Goal: Task Accomplishment & Management: Complete application form

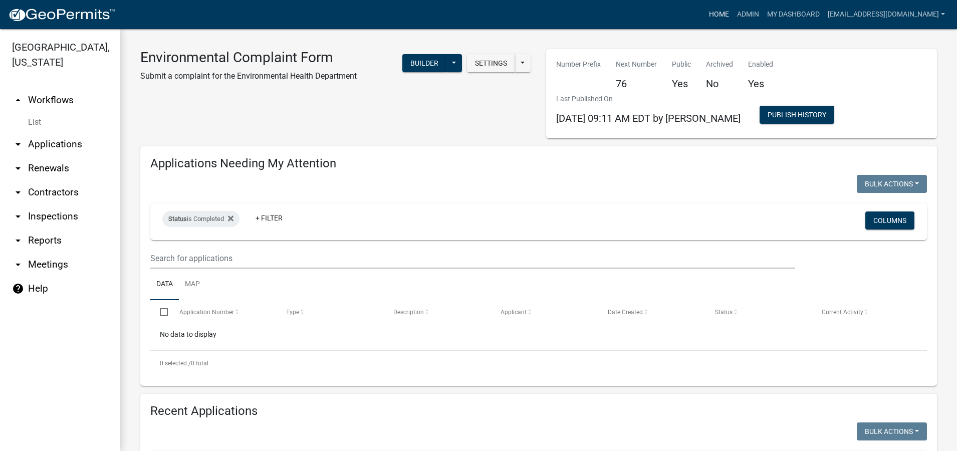
click at [708, 12] on link "Home" at bounding box center [719, 14] width 28 height 19
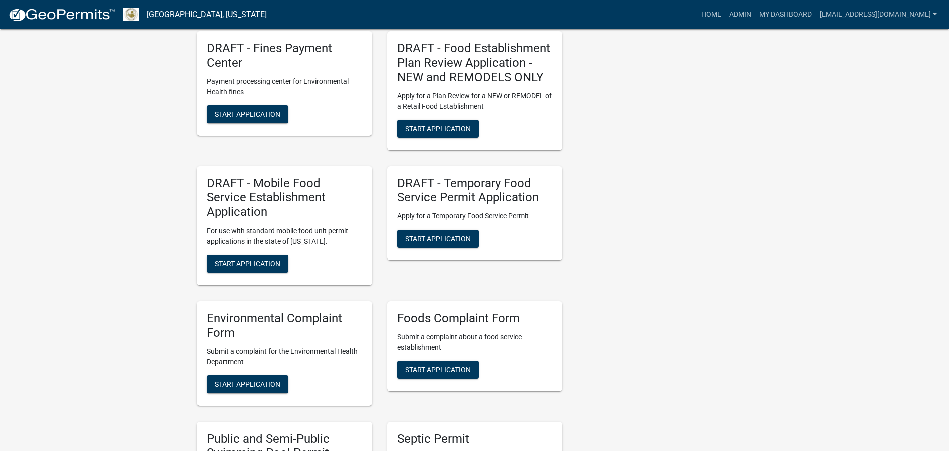
scroll to position [1452, 0]
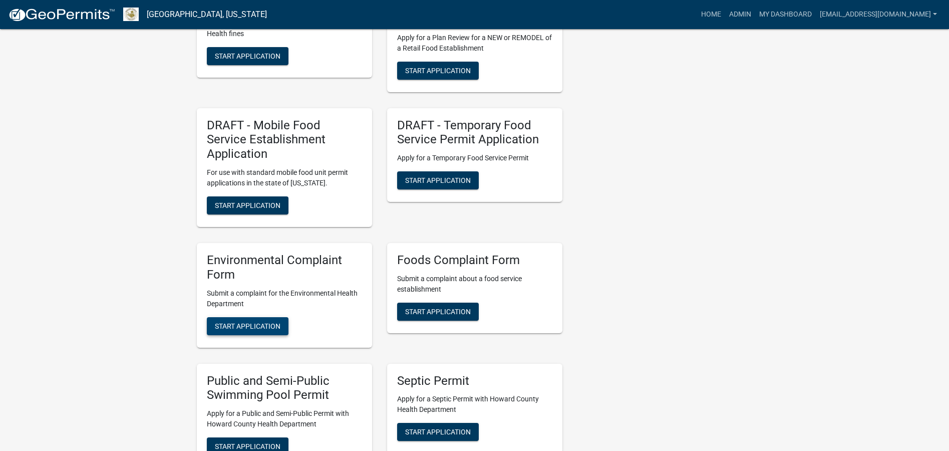
click at [248, 322] on span "Start Application" at bounding box center [248, 326] width 66 height 8
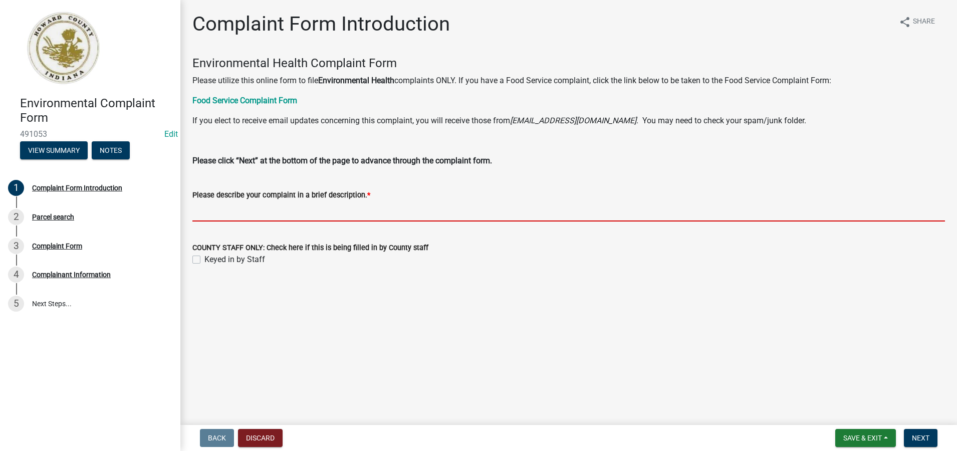
click at [199, 213] on input "Please describe your complaint in a brief description. *" at bounding box center [568, 211] width 752 height 21
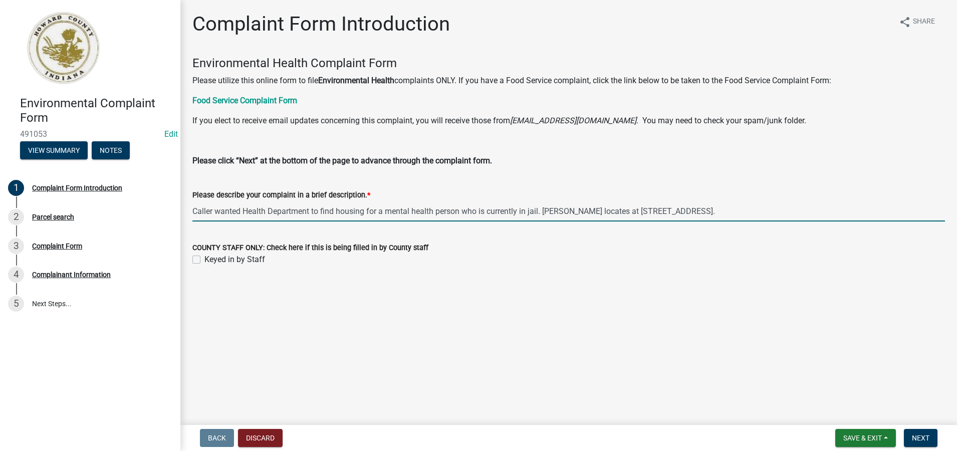
type input "Caller wanted Health Department to find housing for a mental health person who …"
click at [200, 261] on div "Keyed in by Staff" at bounding box center [568, 259] width 752 height 12
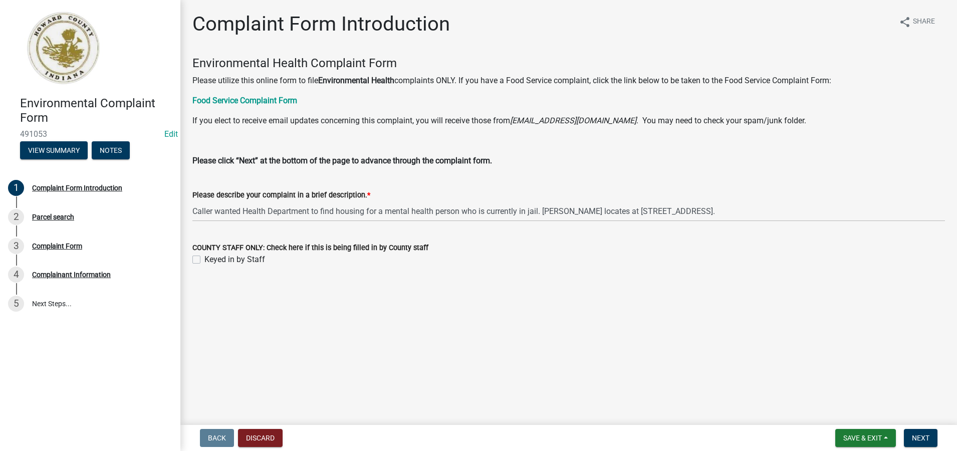
click at [204, 259] on label "Keyed in by Staff" at bounding box center [234, 259] width 61 height 12
click at [204, 259] on input "Keyed in by Staff" at bounding box center [207, 256] width 7 height 7
checkbox input "true"
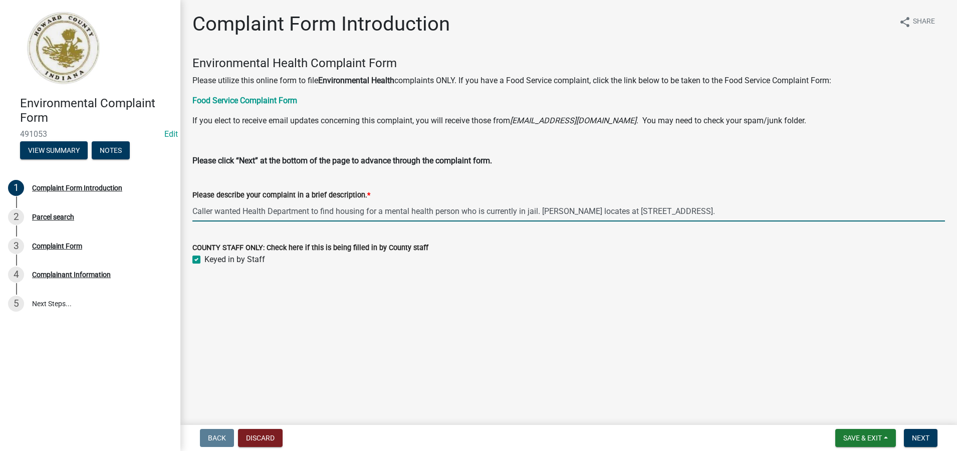
drag, startPoint x: 714, startPoint y: 209, endPoint x: 192, endPoint y: 212, distance: 521.9
click at [192, 212] on input "Caller wanted Health Department to find housing for a mental health person who …" at bounding box center [568, 211] width 752 height 21
click at [922, 437] on span "Next" at bounding box center [921, 438] width 18 height 8
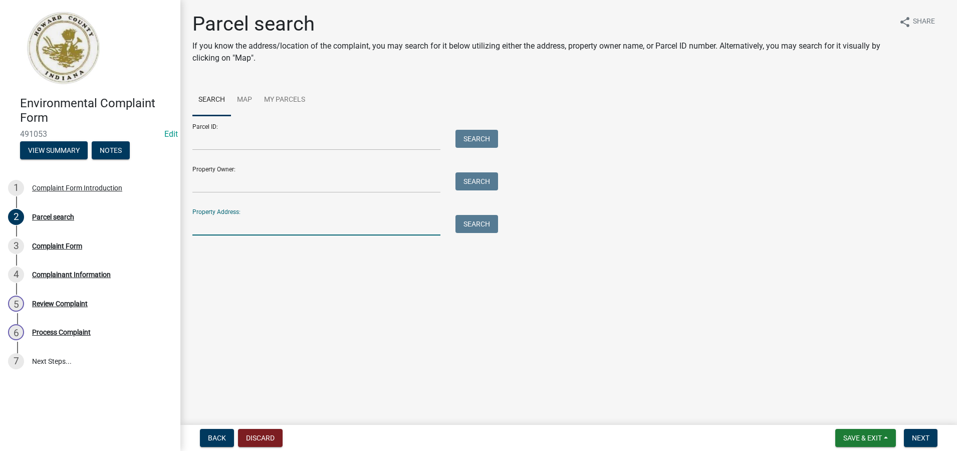
click at [203, 224] on input "Property Address:" at bounding box center [316, 225] width 248 height 21
type input "[STREET_ADDRESS]"
click at [468, 224] on button "Search" at bounding box center [476, 224] width 43 height 18
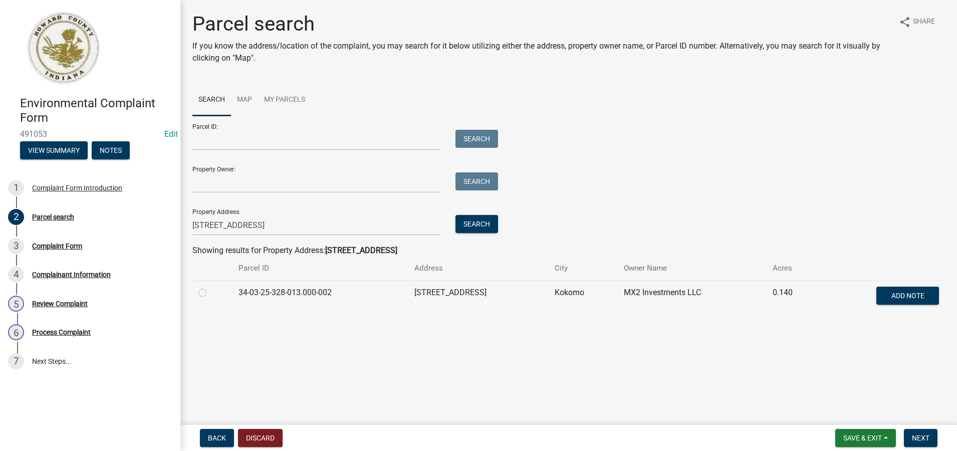
click at [210, 286] on label at bounding box center [210, 286] width 0 height 0
click at [210, 291] on input "radio" at bounding box center [213, 289] width 7 height 7
radio input "true"
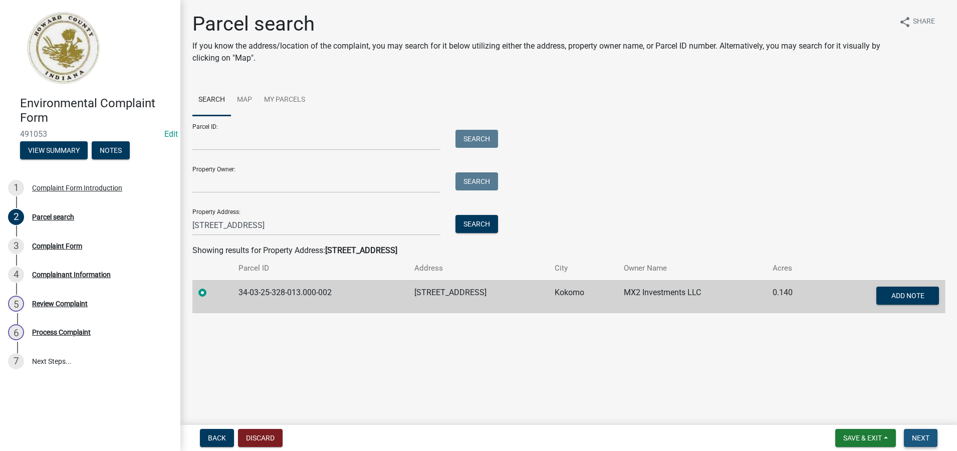
click at [926, 435] on span "Next" at bounding box center [921, 438] width 18 height 8
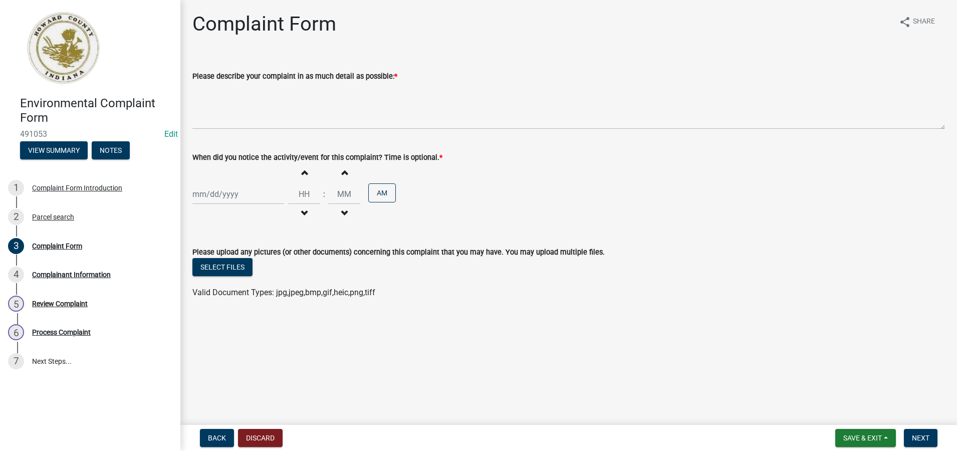
click at [196, 191] on div at bounding box center [238, 194] width 92 height 21
select select "10"
select select "2025"
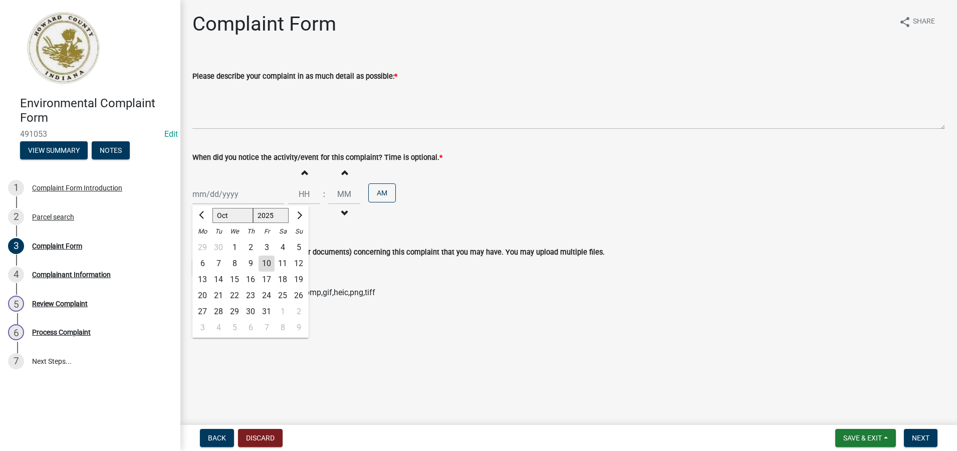
click at [267, 263] on div "10" at bounding box center [266, 263] width 16 height 16
type input "[DATE]"
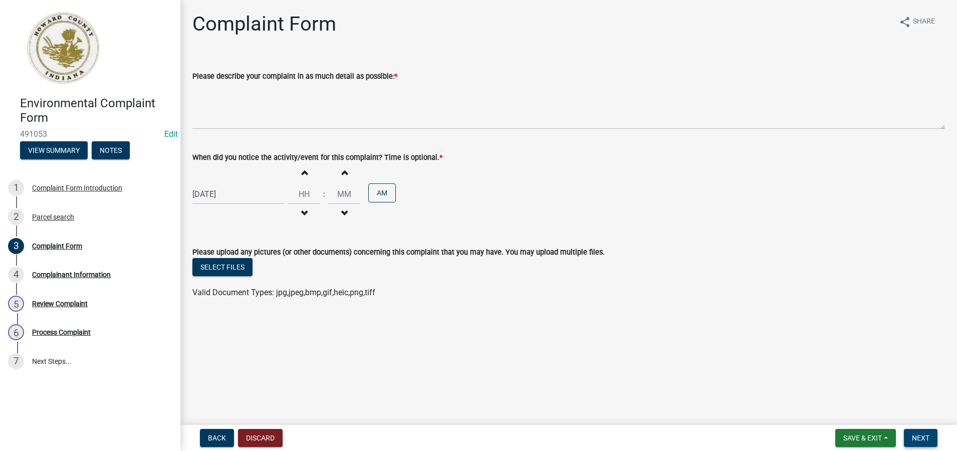
click at [924, 436] on span "Next" at bounding box center [921, 438] width 18 height 8
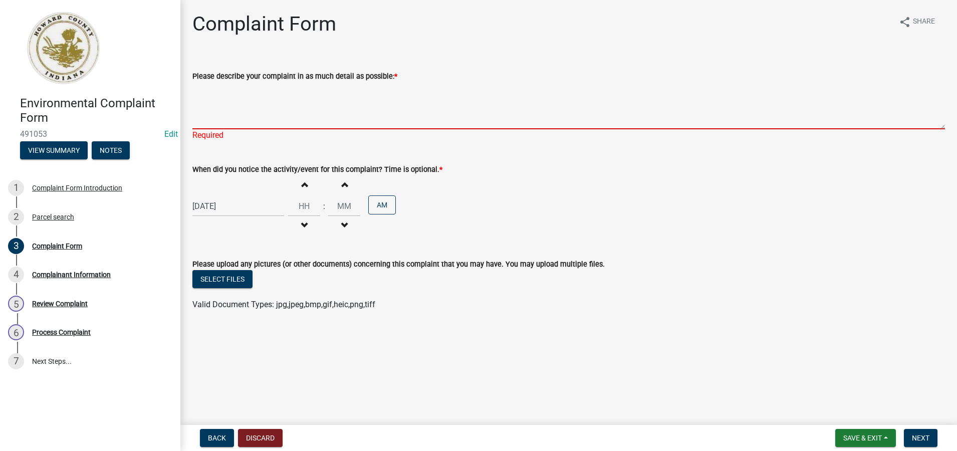
click at [193, 107] on textarea "Please describe your complaint in as much detail as possible: *" at bounding box center [568, 105] width 752 height 47
paste textarea "Caller wanted Health Department to find housing for a mental health person who …"
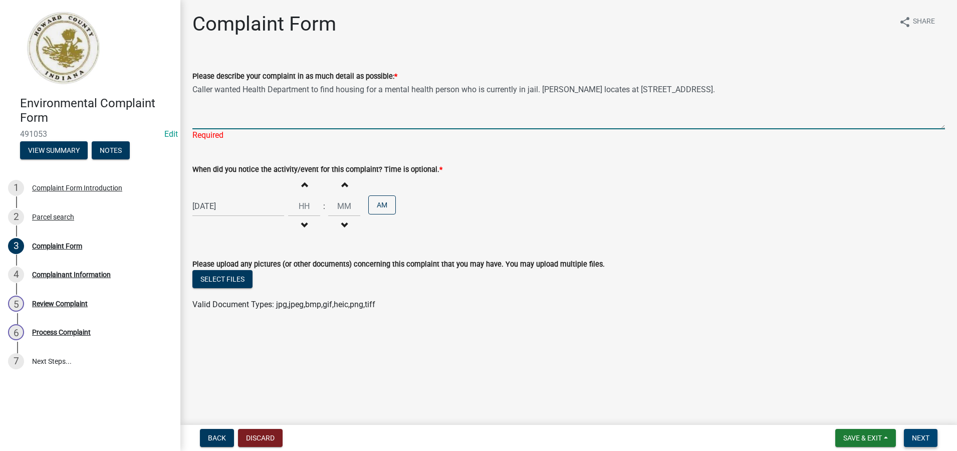
type textarea "Caller wanted Health Department to find housing for a mental health person who …"
click at [924, 441] on span "Next" at bounding box center [921, 438] width 18 height 8
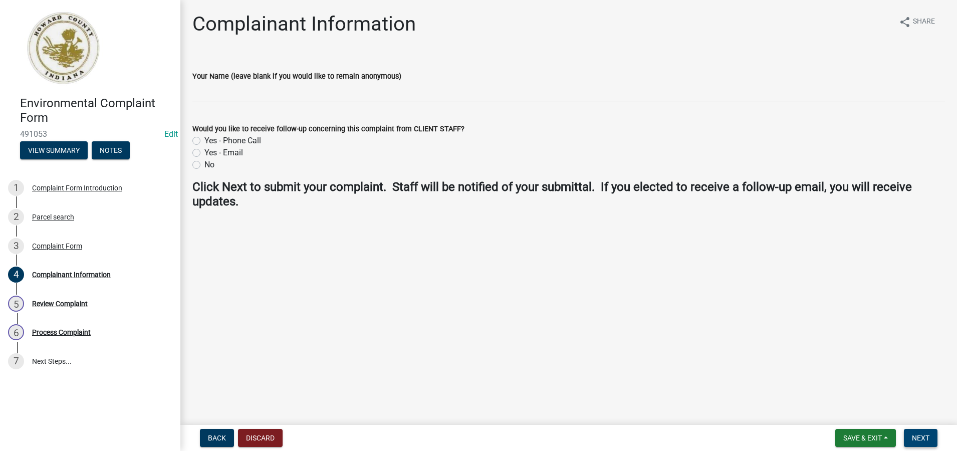
drag, startPoint x: 928, startPoint y: 441, endPoint x: 630, endPoint y: 416, distance: 299.0
click at [637, 419] on wm-app "Environmental Complaint Form 491053 Edit View Summary Notes 1 Complaint Form In…" at bounding box center [478, 225] width 957 height 451
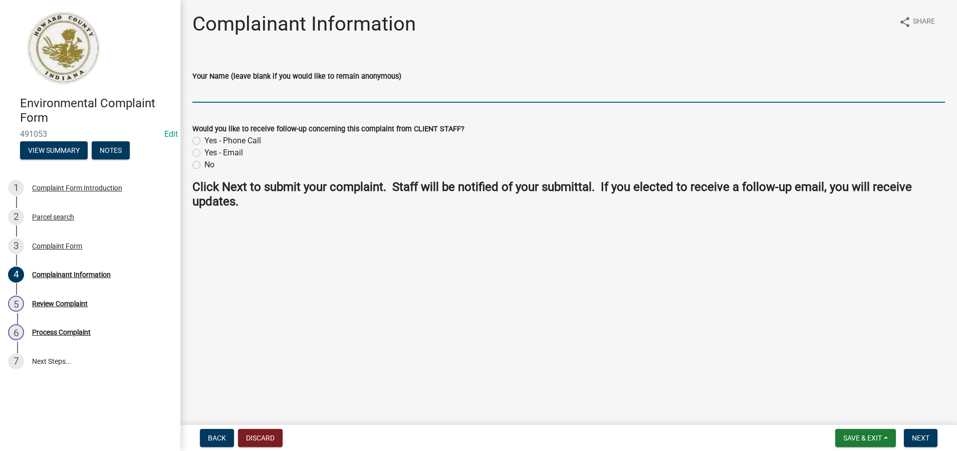
click at [212, 98] on input "Your Name (leave blank if you would like to remain anonymous)" at bounding box center [568, 92] width 752 height 21
type input "[PERSON_NAME]"
click at [921, 441] on span "Next" at bounding box center [921, 438] width 18 height 8
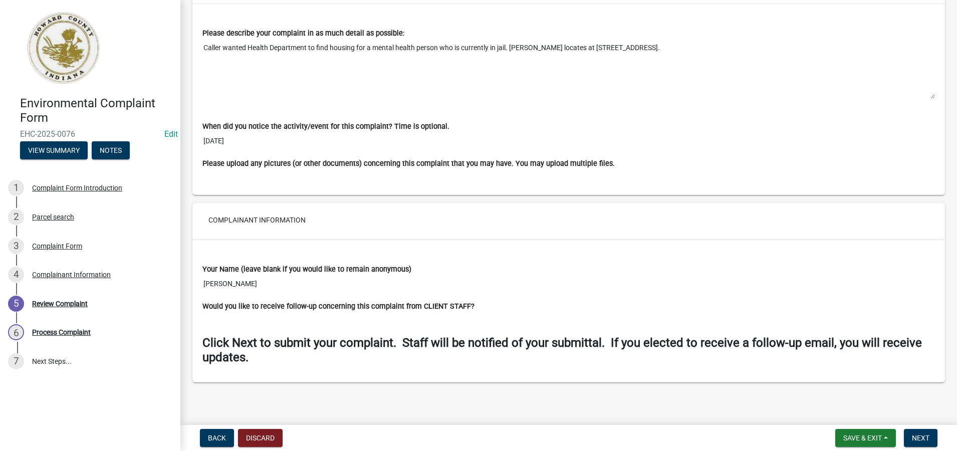
scroll to position [738, 0]
click at [929, 442] on button "Next" at bounding box center [920, 438] width 34 height 18
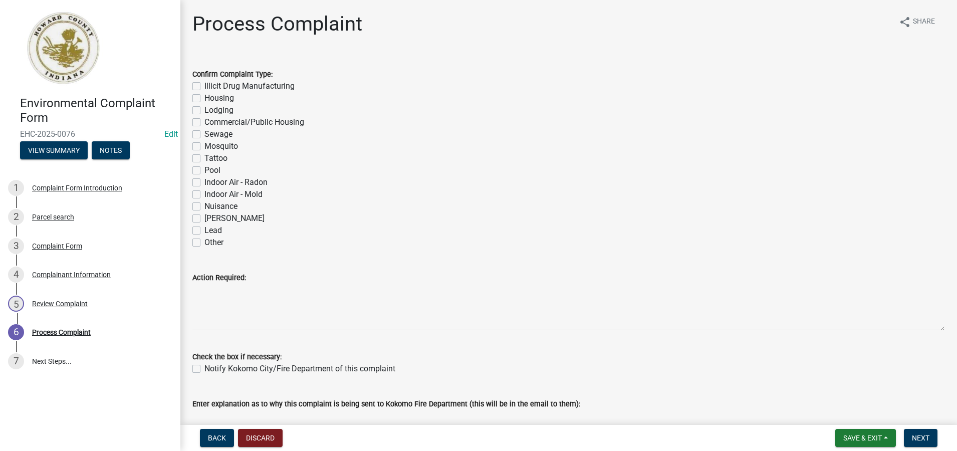
click at [204, 241] on label "Other" at bounding box center [213, 242] width 19 height 12
click at [204, 241] on input "Other" at bounding box center [207, 239] width 7 height 7
checkbox input "true"
checkbox input "false"
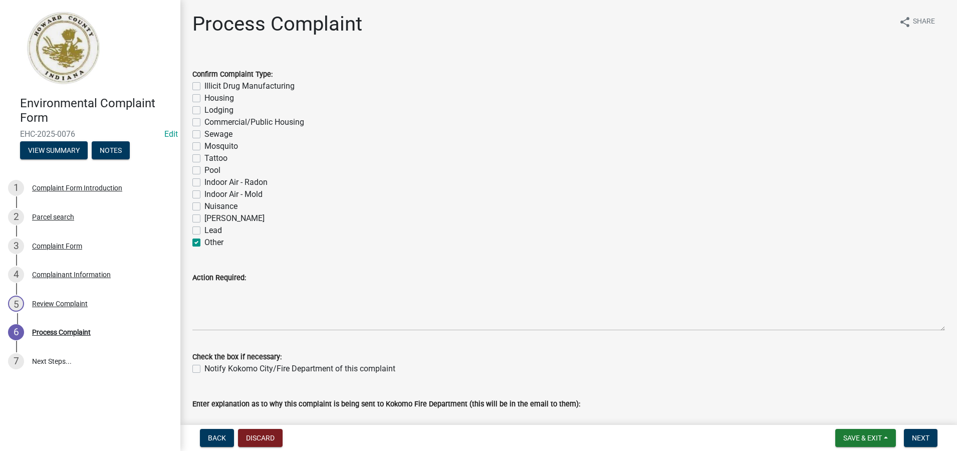
checkbox input "false"
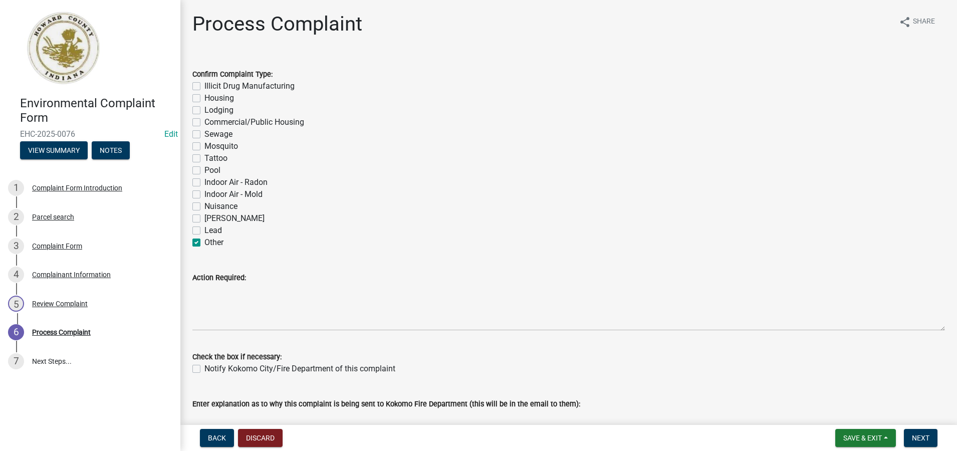
checkbox input "false"
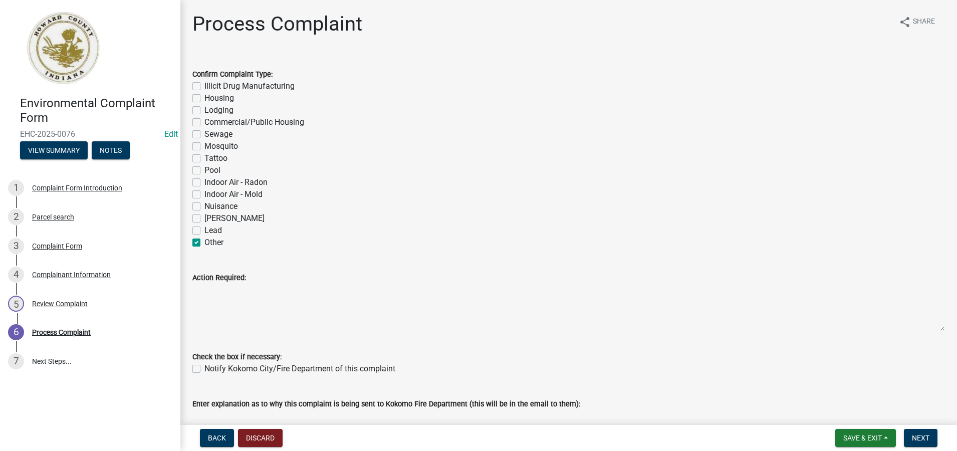
checkbox input "false"
checkbox input "true"
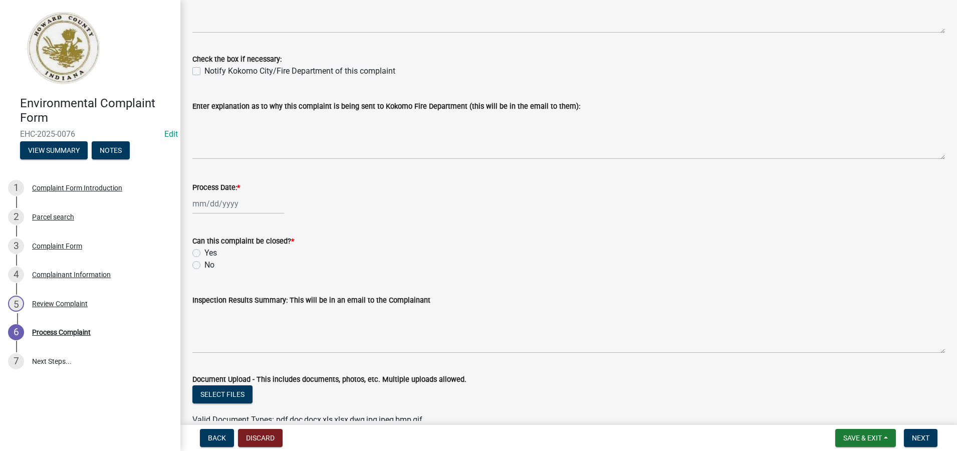
scroll to position [300, 0]
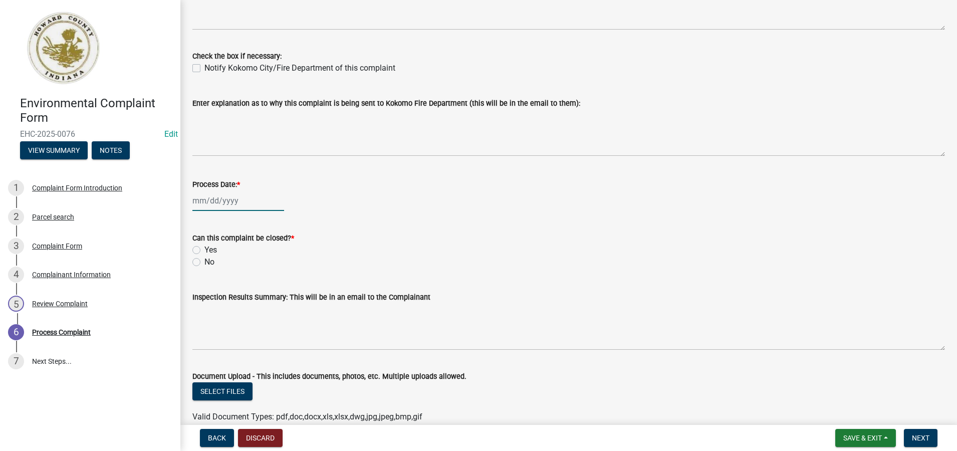
click at [221, 202] on div at bounding box center [238, 200] width 92 height 21
select select "10"
select select "2025"
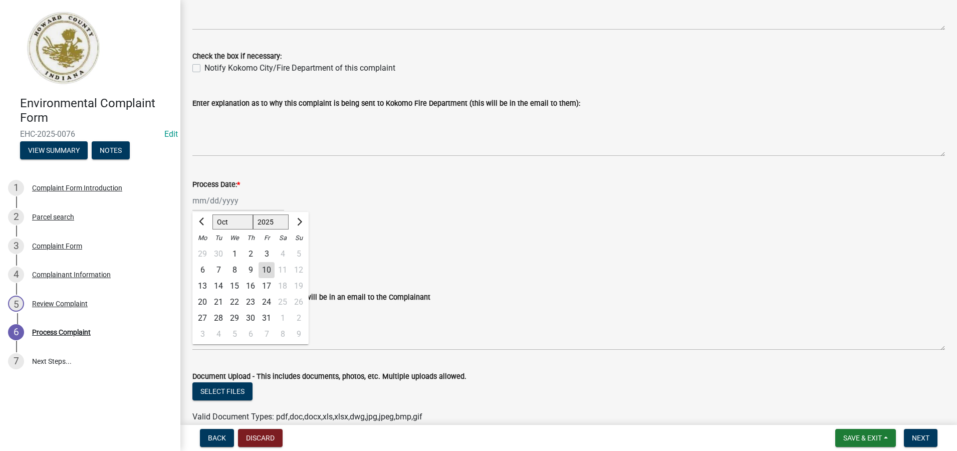
click at [266, 267] on div "10" at bounding box center [266, 270] width 16 height 16
type input "[DATE]"
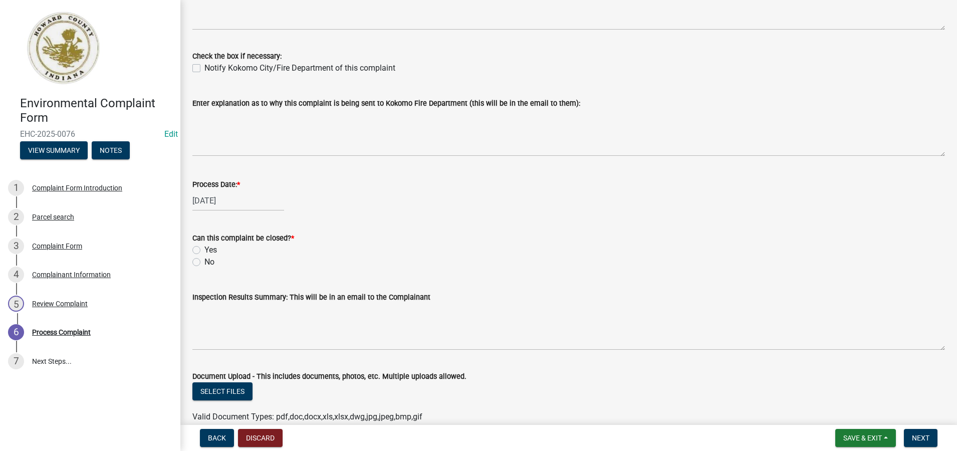
click at [204, 249] on label "Yes" at bounding box center [210, 250] width 13 height 12
click at [204, 249] on input "Yes" at bounding box center [207, 247] width 7 height 7
radio input "true"
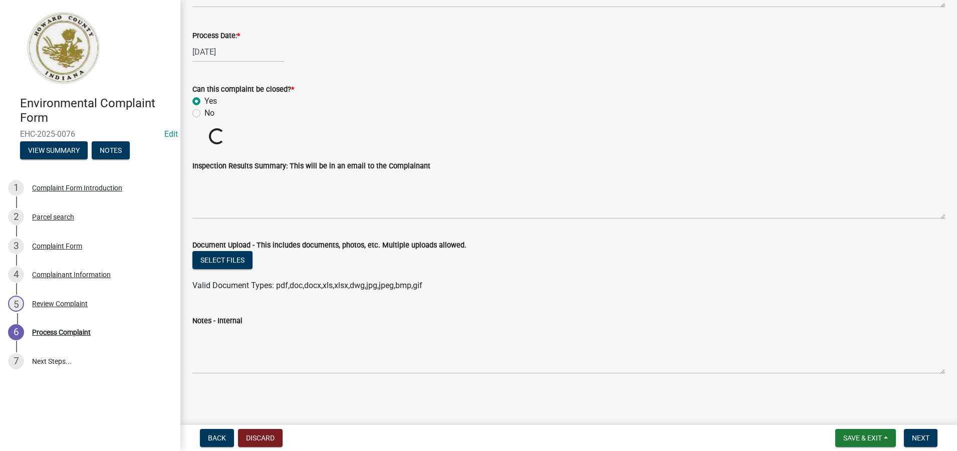
scroll to position [432, 0]
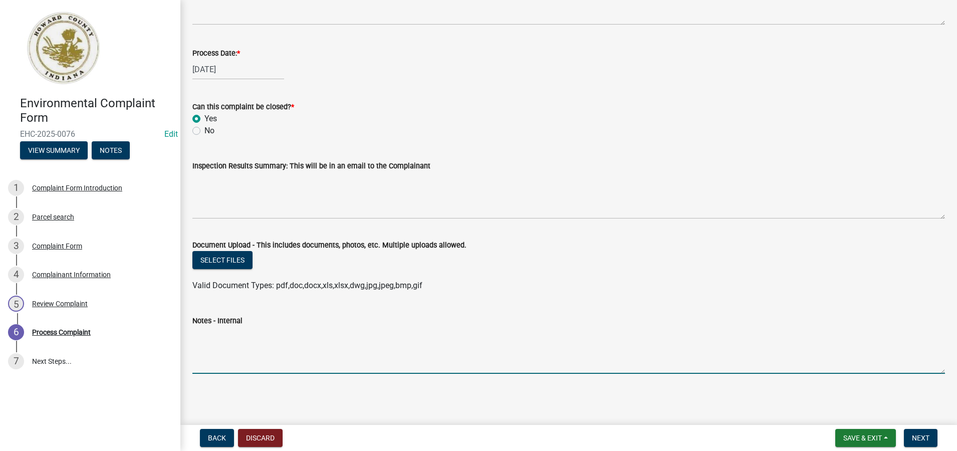
click at [215, 347] on textarea "Notes - Internal" at bounding box center [568, 350] width 752 height 47
paste textarea "Caller wanted Health Department to find housing for a mental health person who …"
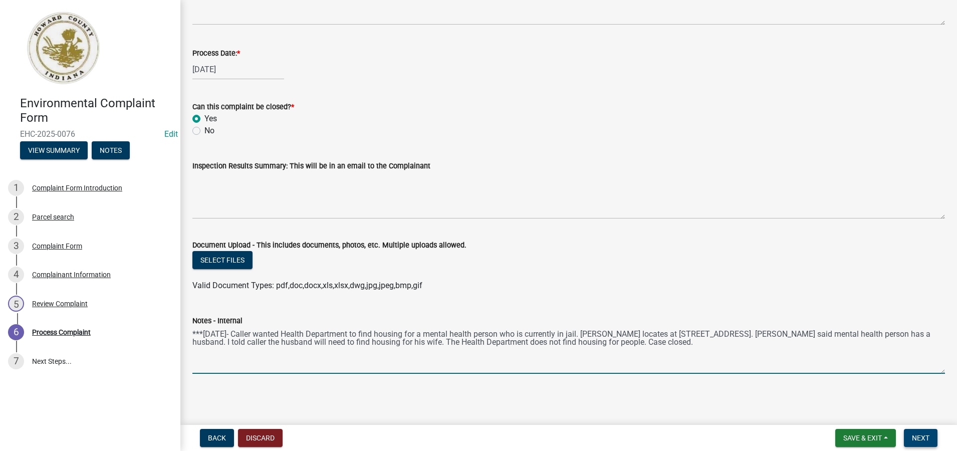
type textarea "***[DATE]- Caller wanted Health Department to find housing for a mental health …"
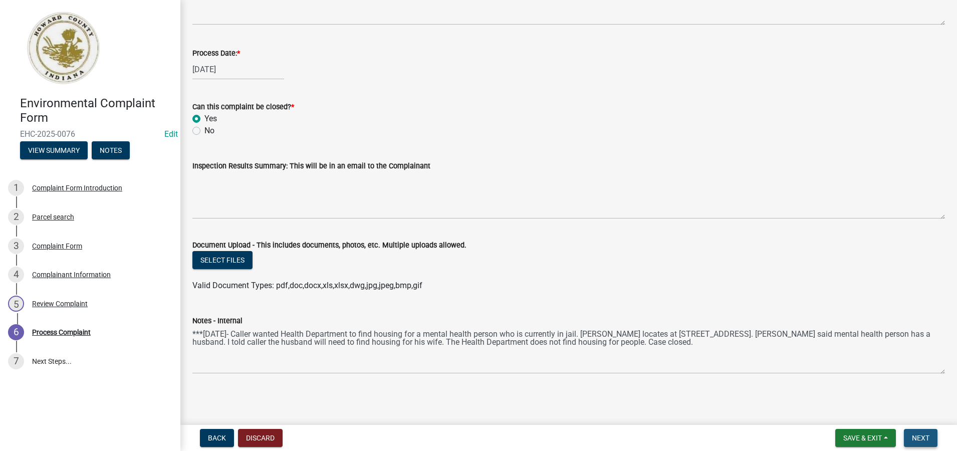
click at [924, 436] on span "Next" at bounding box center [921, 438] width 18 height 8
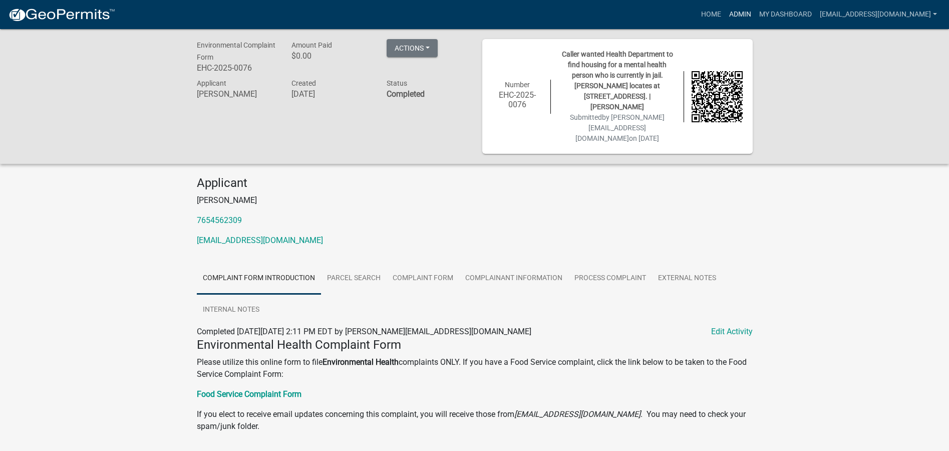
click at [731, 12] on link "Admin" at bounding box center [740, 14] width 30 height 19
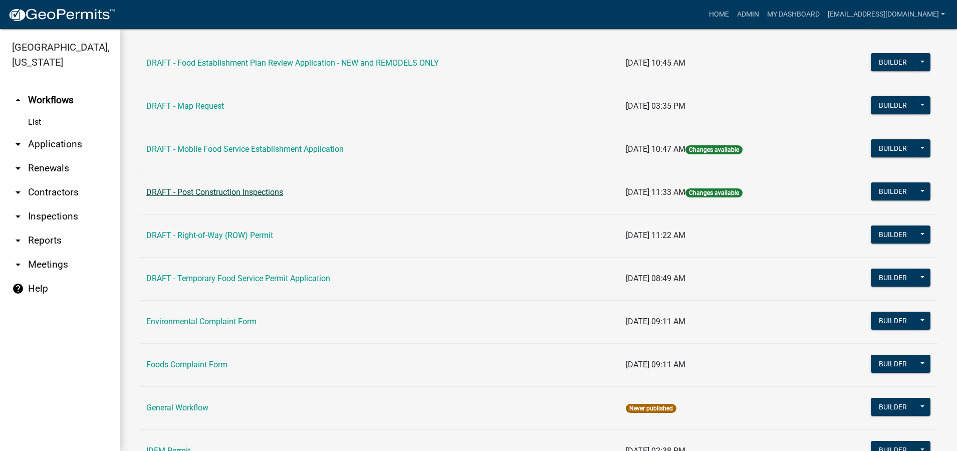
scroll to position [401, 0]
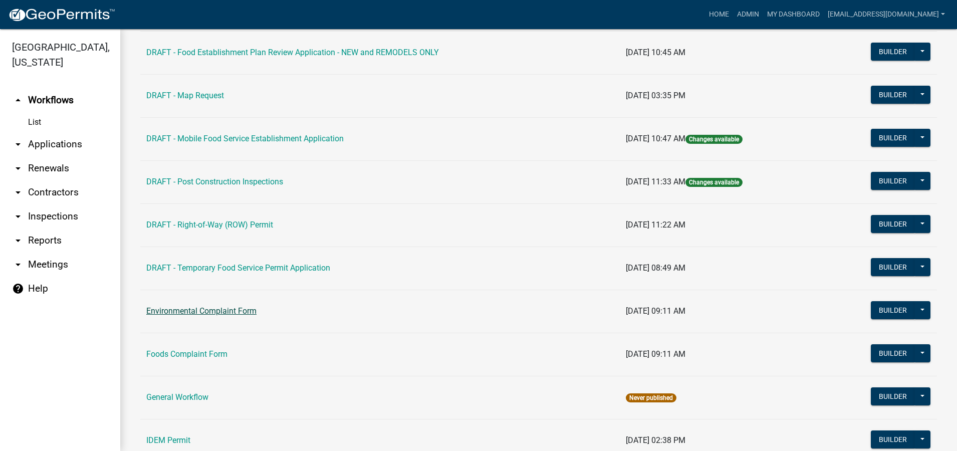
click at [221, 307] on link "Environmental Complaint Form" at bounding box center [201, 311] width 110 height 10
